Goal: Information Seeking & Learning: Learn about a topic

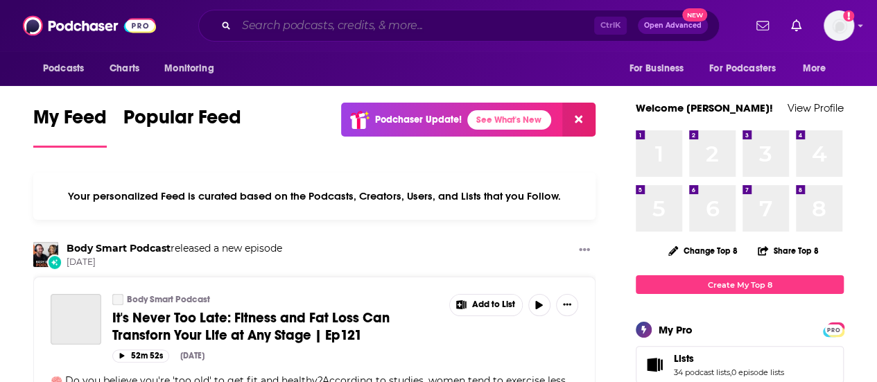
click at [423, 33] on input "Search podcasts, credits, & more..." at bounding box center [415, 26] width 358 height 22
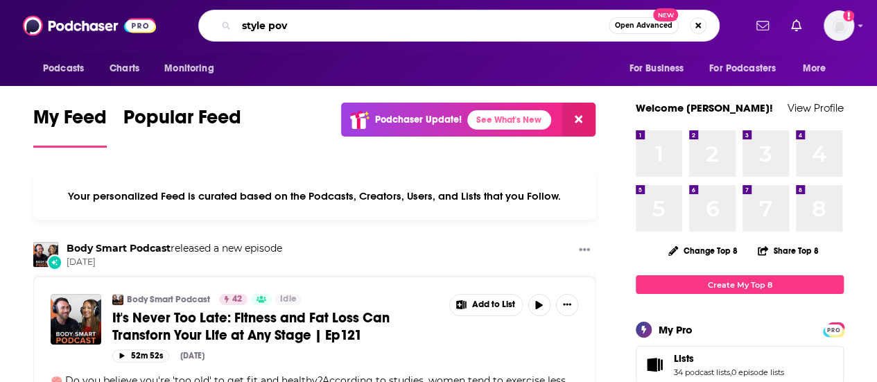
type input "style pov"
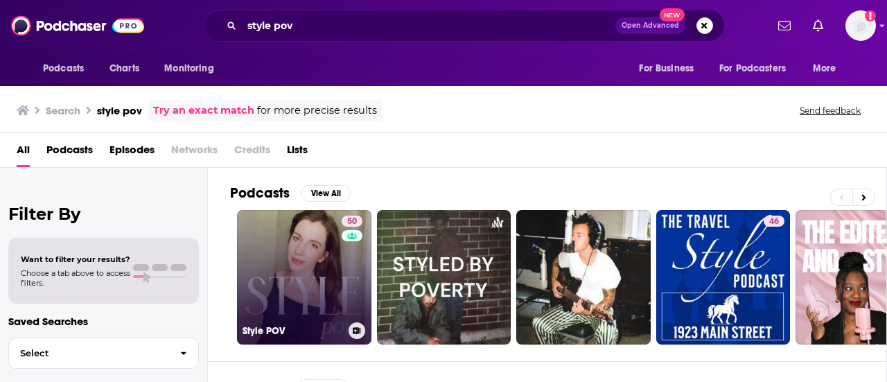
click at [278, 290] on link "50 Style POV" at bounding box center [304, 277] width 134 height 134
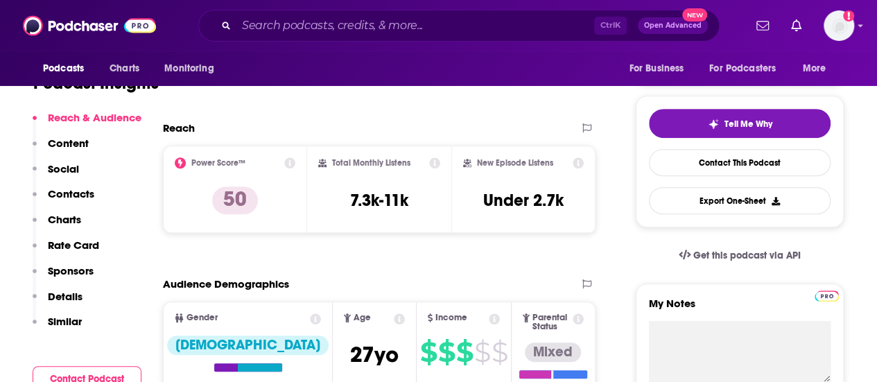
scroll to position [251, 0]
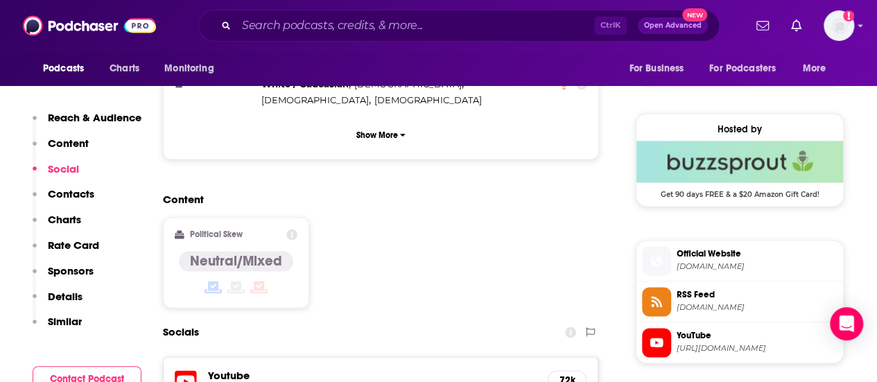
scroll to position [1000, 0]
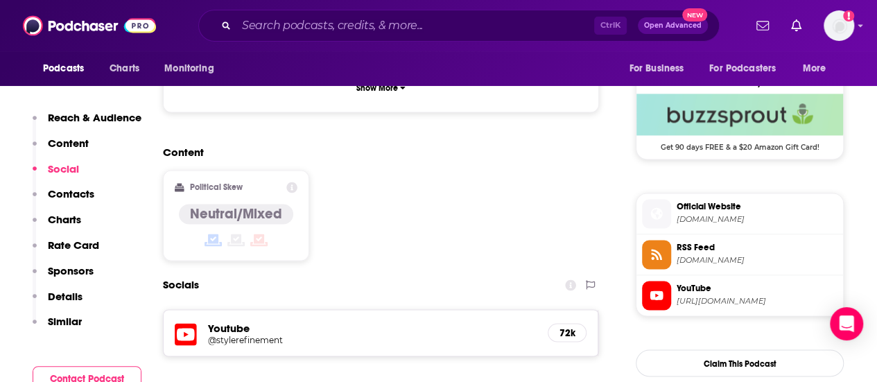
click at [695, 296] on span "[URL][DOMAIN_NAME]" at bounding box center [757, 301] width 161 height 10
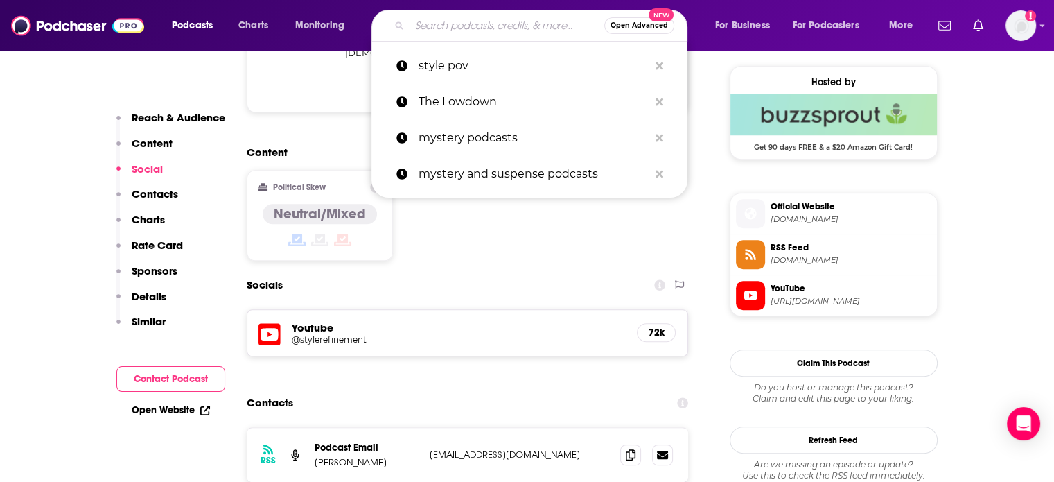
click at [431, 17] on input "Search podcasts, credits, & more..." at bounding box center [507, 26] width 195 height 22
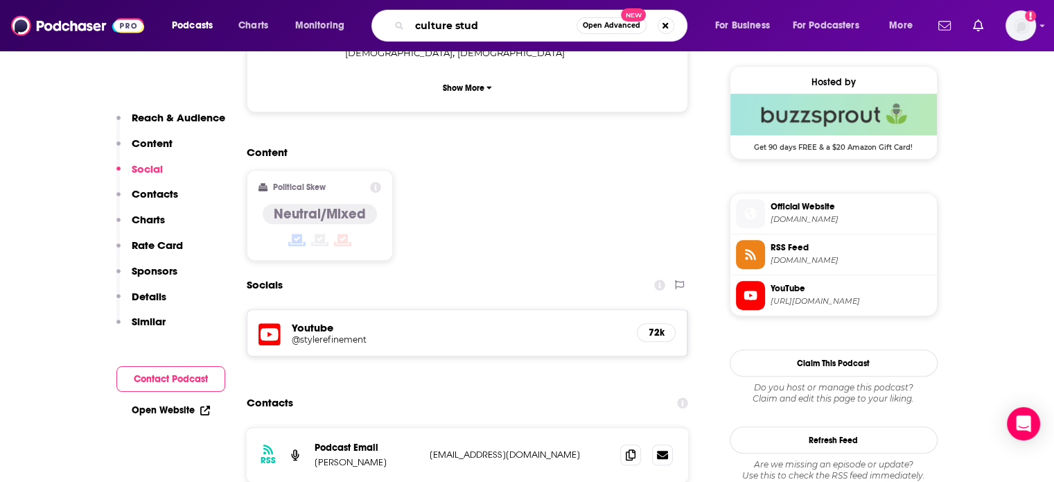
type input "culture study"
